Goal: Find contact information: Find contact information

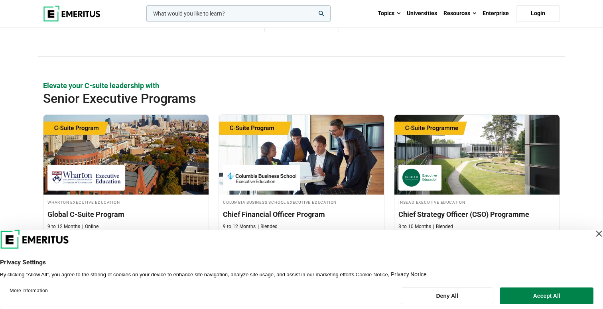
scroll to position [250, 0]
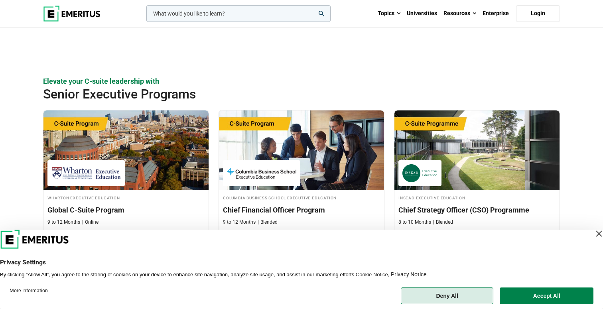
click at [469, 297] on button "Deny All" at bounding box center [447, 295] width 93 height 17
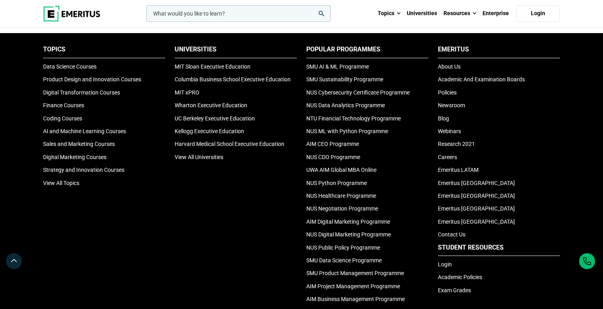
scroll to position [2669, 0]
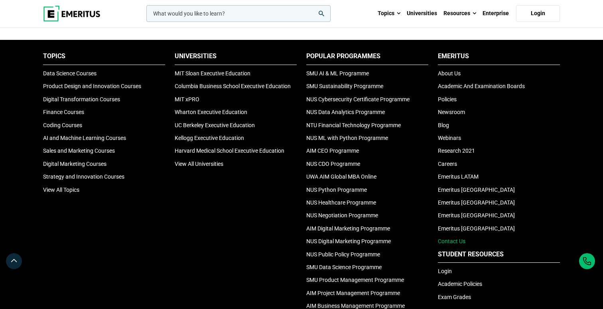
click at [455, 240] on link "Contact Us" at bounding box center [452, 241] width 28 height 6
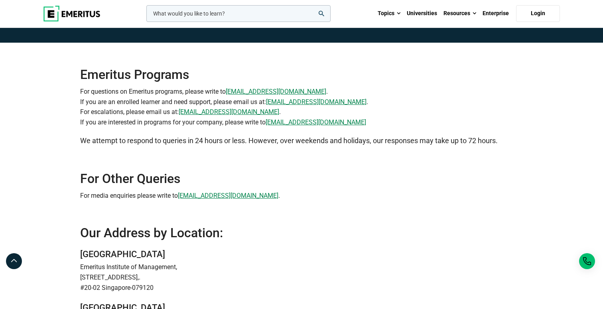
scroll to position [49, 0]
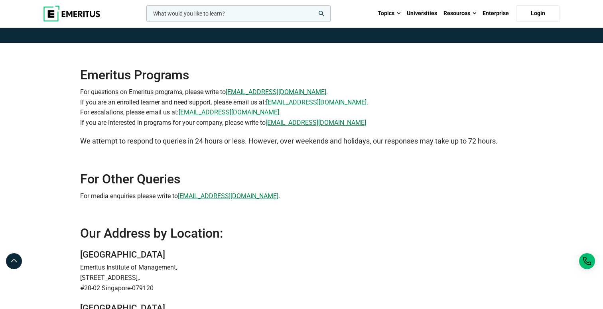
drag, startPoint x: 268, startPoint y: 102, endPoint x: 357, endPoint y: 103, distance: 88.9
click at [357, 103] on p "For questions on Emeritus programs, please write to info@emeritus.org . If you …" at bounding box center [301, 107] width 443 height 41
copy p "programsupport@emeritus.org"
